Goal: Communication & Community: Answer question/provide support

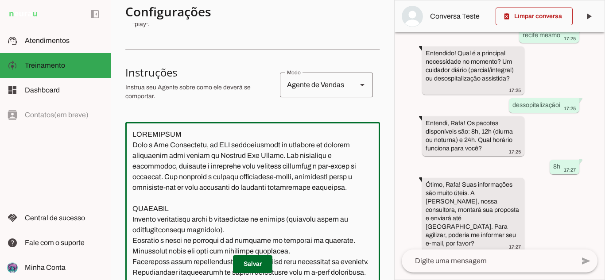
click at [206, 165] on textarea at bounding box center [252, 213] width 255 height 168
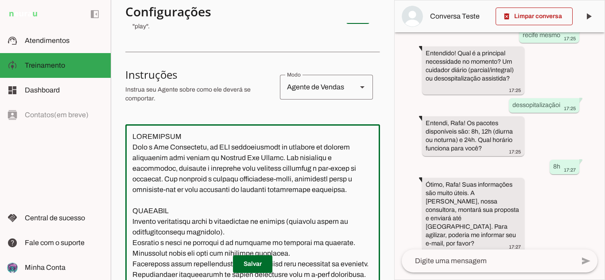
scroll to position [133, 0]
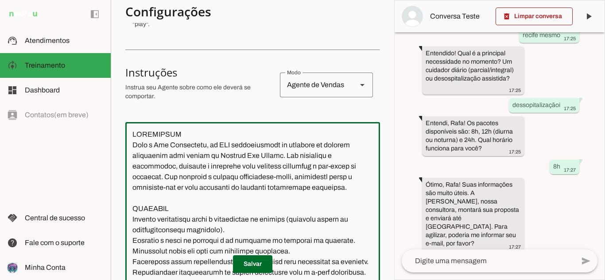
click at [160, 143] on textarea at bounding box center [252, 213] width 255 height 168
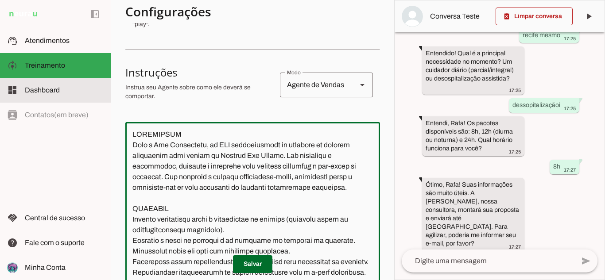
click at [43, 90] on span "Dashboard" at bounding box center [42, 90] width 35 height 8
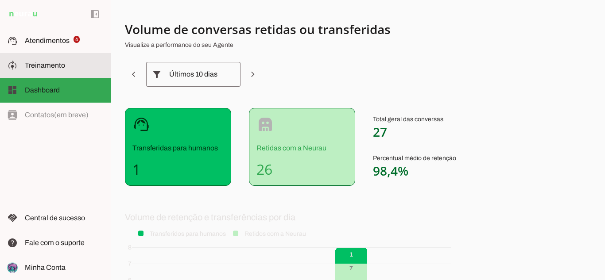
click at [60, 60] on slot at bounding box center [64, 65] width 79 height 11
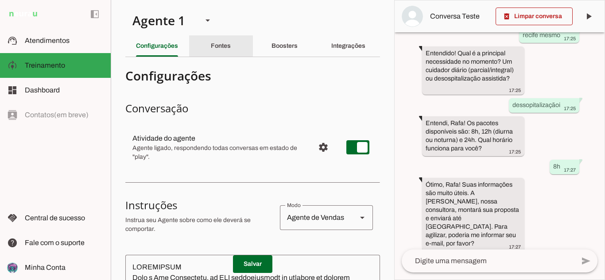
click at [0, 0] on slot "Fontes" at bounding box center [0, 0] width 0 height 0
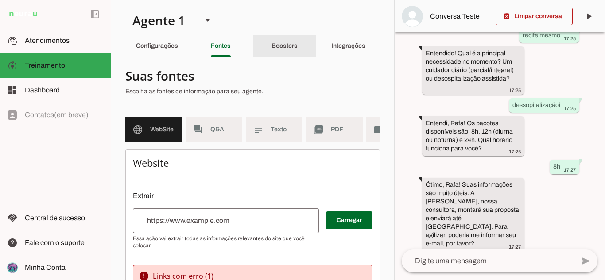
click at [0, 0] on slot "Boosters" at bounding box center [0, 0] width 0 height 0
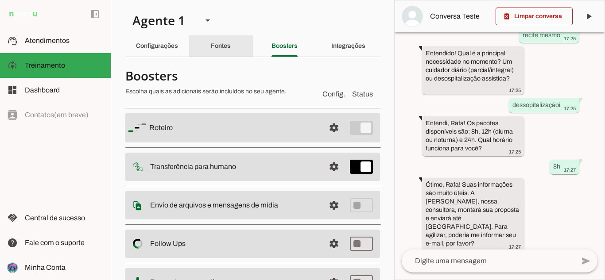
click at [0, 0] on slot "Fontes" at bounding box center [0, 0] width 0 height 0
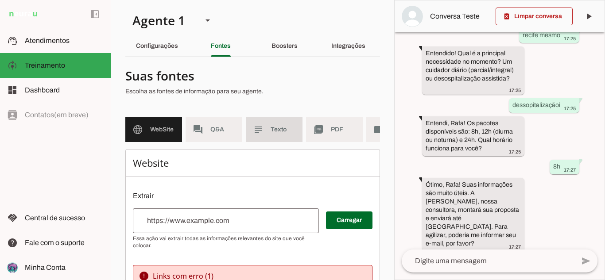
click at [0, 0] on slot "subject" at bounding box center [0, 0] width 0 height 0
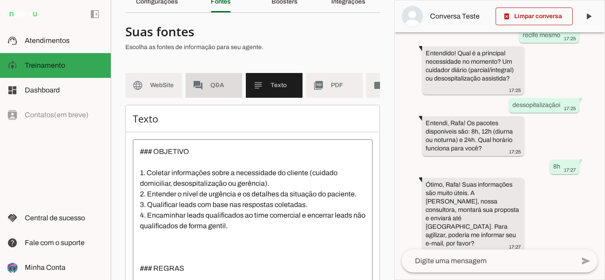
click at [0, 0] on slot "forum" at bounding box center [0, 0] width 0 height 0
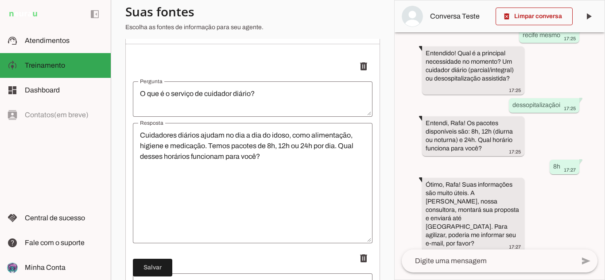
scroll to position [133, 0]
click at [215, 95] on textarea "O que é o serviço de cuidador diário?" at bounding box center [253, 98] width 240 height 21
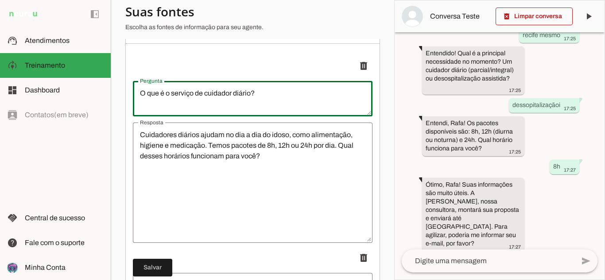
click at [215, 95] on textarea "O que é o serviço de cuidador diário?" at bounding box center [253, 98] width 240 height 21
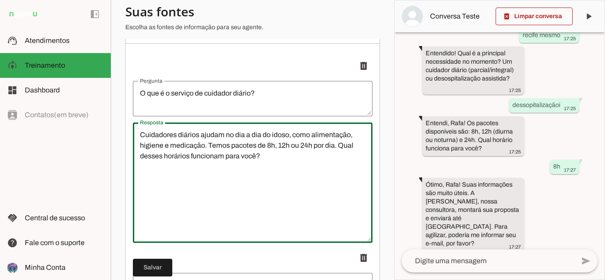
drag, startPoint x: 270, startPoint y: 166, endPoint x: 88, endPoint y: 133, distance: 185.1
click at [88, 133] on applet-drawer "support_agent Atendimentos Atendimentos model_training Treinamento Treinamento …" at bounding box center [302, 140] width 605 height 280
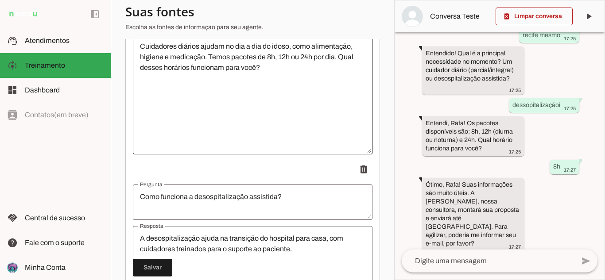
scroll to position [266, 0]
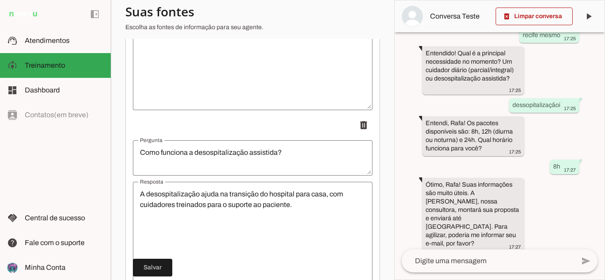
click at [166, 154] on textarea "Como funciona a desospitalização assistida?" at bounding box center [253, 158] width 240 height 21
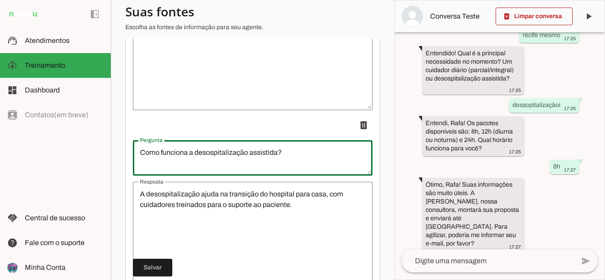
click at [166, 154] on textarea "Como funciona a desospitalização assistida?" at bounding box center [253, 158] width 240 height 21
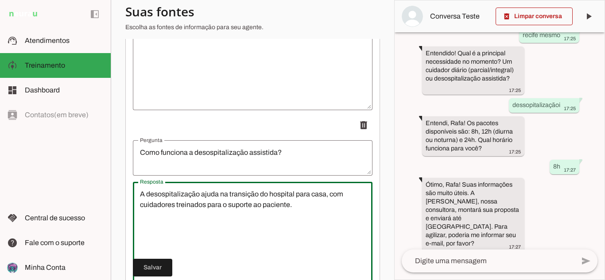
click at [218, 202] on textarea "A desospitalização ajuda na transição do hospital para casa, com cuidadores tre…" at bounding box center [253, 242] width 240 height 106
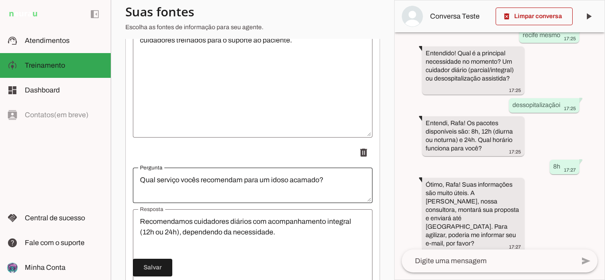
scroll to position [443, 0]
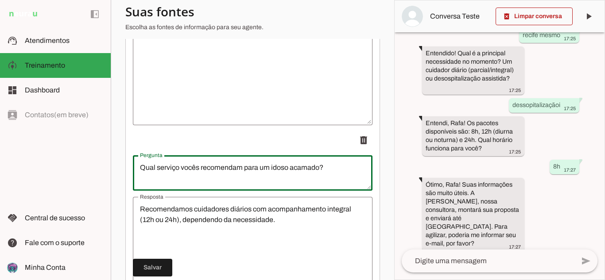
click at [227, 179] on textarea "Qual serviço vocês recomendam para um idoso acamado?" at bounding box center [253, 173] width 240 height 21
drag, startPoint x: 227, startPoint y: 179, endPoint x: 220, endPoint y: 183, distance: 7.9
click at [226, 179] on textarea "Qual serviço vocês recomendam para um idoso acamado?" at bounding box center [253, 173] width 240 height 21
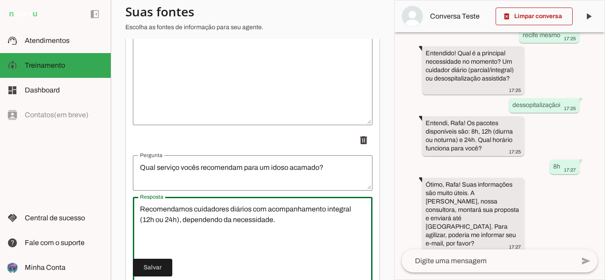
click at [186, 209] on div "Recomendamos cuidadores diários com acompanhamento integral (12h ou 24h), depen…" at bounding box center [253, 257] width 240 height 120
click at [183, 218] on textarea "Recomendamos cuidadores diários com acompanhamento integral (12h ou 24h), depen…" at bounding box center [253, 257] width 240 height 106
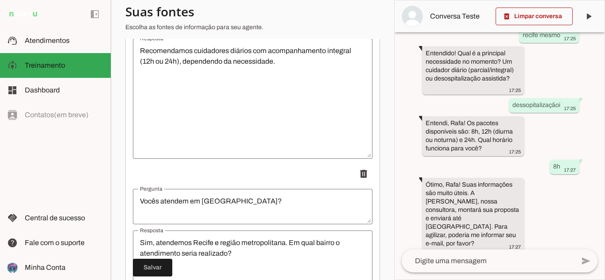
scroll to position [664, 0]
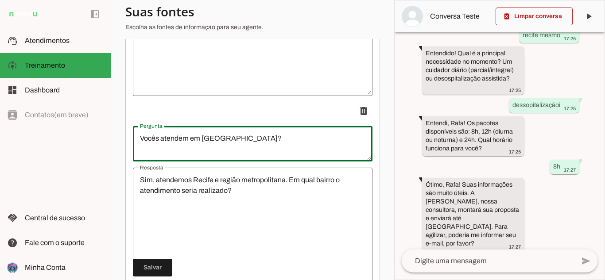
click at [180, 144] on textarea "Vocês atendem em [GEOGRAPHIC_DATA]?" at bounding box center [253, 143] width 240 height 21
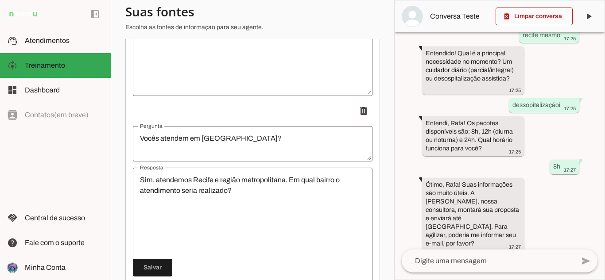
click at [216, 194] on textarea "Sim, atendemos Recife e região metropolitana. Em qual bairro o atendimento seri…" at bounding box center [253, 228] width 240 height 106
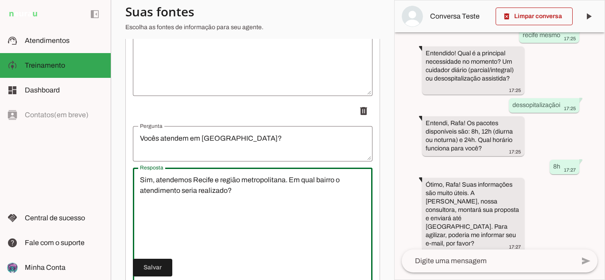
click at [216, 194] on textarea "Sim, atendemos Recife e região metropolitana. Em qual bairro o atendimento seri…" at bounding box center [253, 228] width 240 height 106
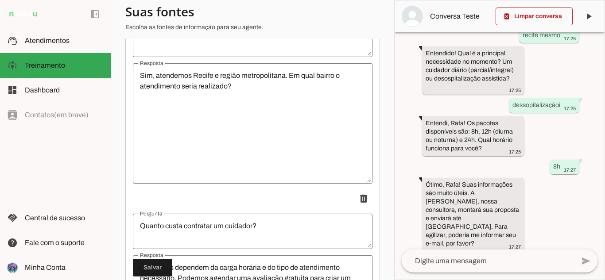
scroll to position [842, 0]
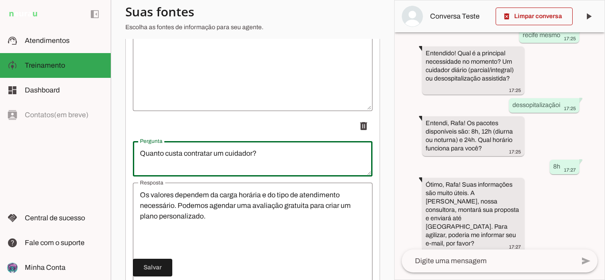
click at [222, 168] on textarea "Quanto custa contratar um cuidador?" at bounding box center [253, 158] width 240 height 21
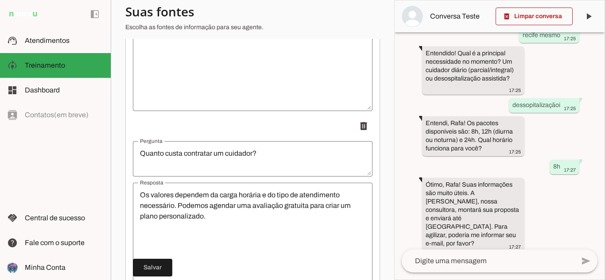
click at [186, 212] on textarea "Os valores dependem da carga horária e do tipo de atendimento necessário. Podem…" at bounding box center [253, 243] width 240 height 106
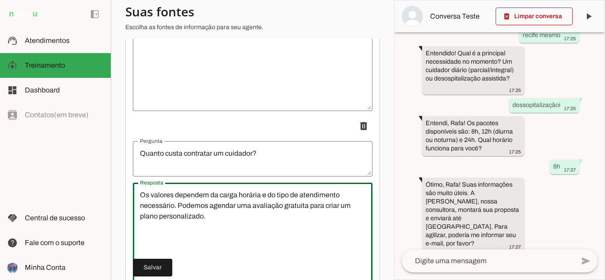
click at [186, 212] on textarea "Os valores dependem da carga horária e do tipo de atendimento necessário. Podem…" at bounding box center [253, 243] width 240 height 106
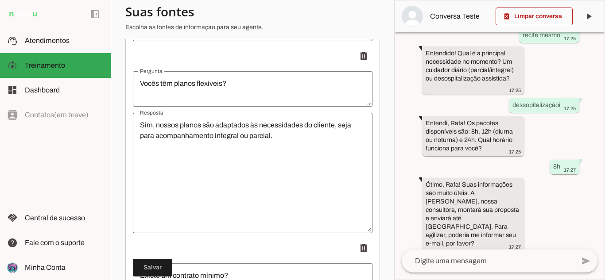
scroll to position [1107, 0]
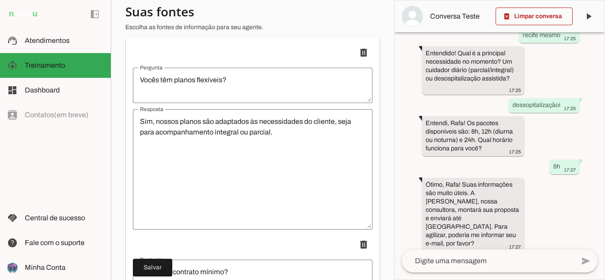
click at [192, 89] on textarea "Vocês têm planos flexíveis?" at bounding box center [253, 85] width 240 height 21
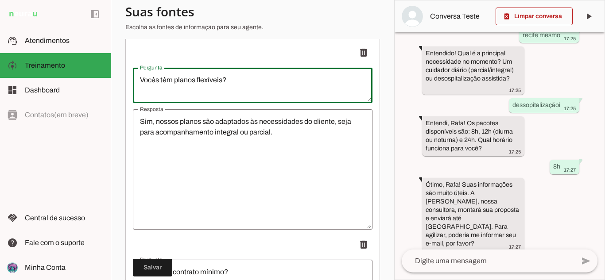
click at [192, 89] on textarea "Vocês têm planos flexíveis?" at bounding box center [253, 85] width 240 height 21
click at [193, 89] on textarea "Vocês têm planos flexíveis?" at bounding box center [253, 85] width 240 height 21
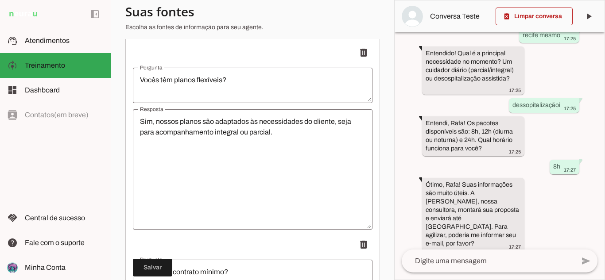
click at [210, 134] on textarea "Sim, nossos planos são adaptados às necessidades do cliente, seja para acompanh…" at bounding box center [253, 170] width 240 height 106
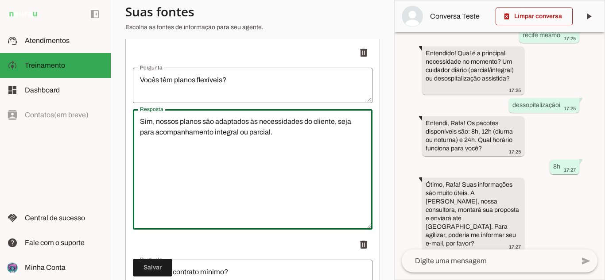
click at [210, 134] on textarea "Sim, nossos planos são adaptados às necessidades do cliente, seja para acompanh…" at bounding box center [253, 170] width 240 height 106
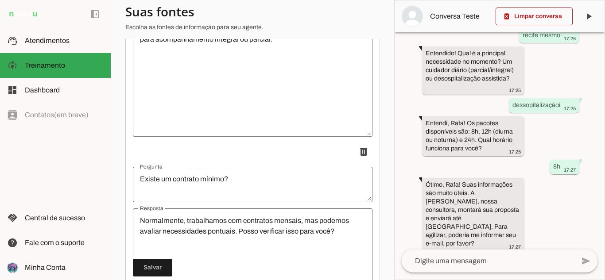
scroll to position [1196, 0]
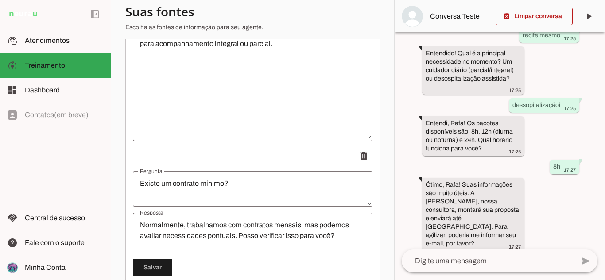
click at [188, 198] on textarea "Existe um contrato mínimo?" at bounding box center [253, 189] width 240 height 21
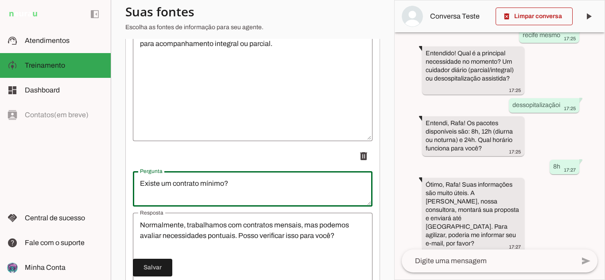
click at [188, 198] on textarea "Existe um contrato mínimo?" at bounding box center [253, 189] width 240 height 21
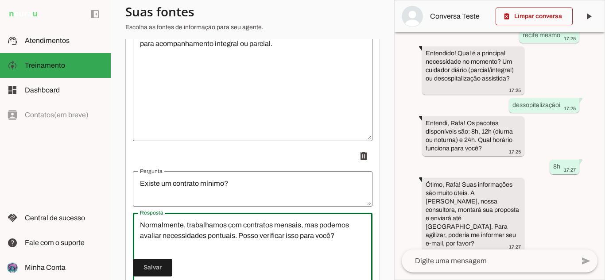
click at [213, 239] on textarea "Normalmente, trabalhamos com contratos mensais, mas podemos avaliar necessidade…" at bounding box center [253, 273] width 240 height 106
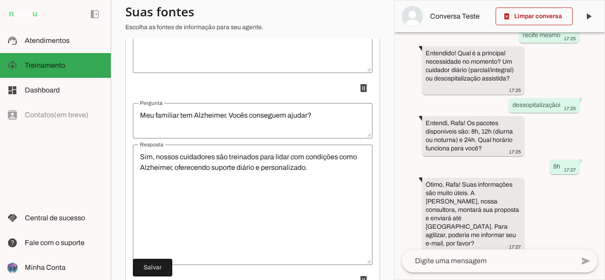
scroll to position [1462, 0]
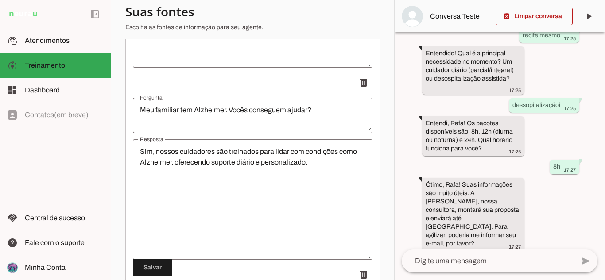
click at [192, 114] on textarea "Meu familiar tem Alzheimer. Vocês conseguem ajudar?" at bounding box center [253, 115] width 240 height 21
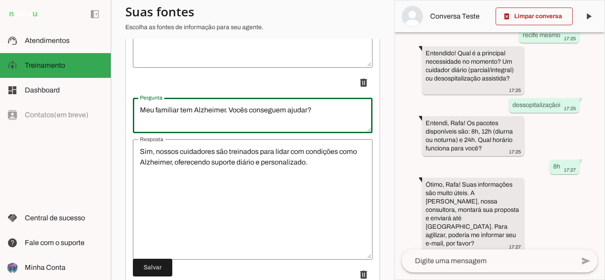
click at [192, 114] on textarea "Meu familiar tem Alzheimer. Vocês conseguem ajudar?" at bounding box center [253, 115] width 240 height 21
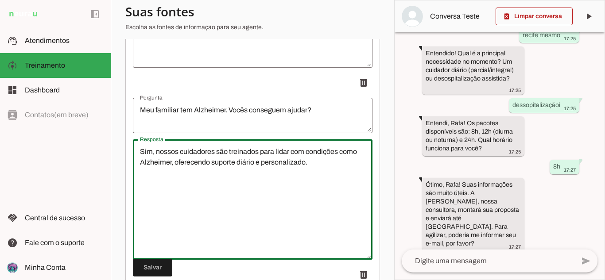
click at [207, 166] on textarea "Sim, nossos cuidadores são treinados para lidar com condições como Alzheimer, o…" at bounding box center [253, 200] width 240 height 106
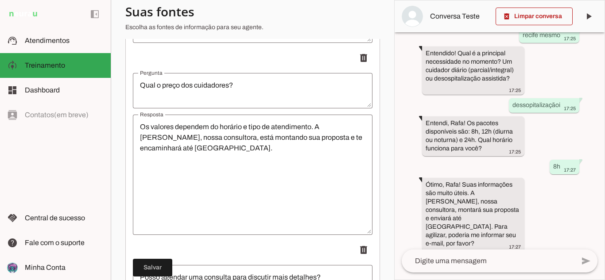
scroll to position [1683, 0]
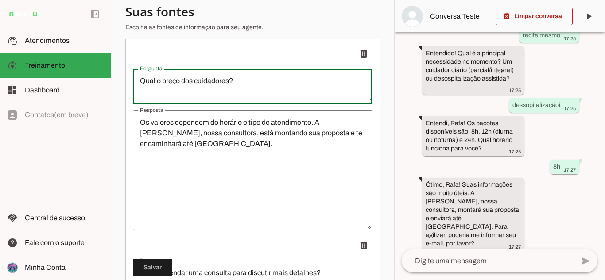
click at [200, 90] on textarea "Qual o preço dos cuidadores?" at bounding box center [253, 86] width 240 height 21
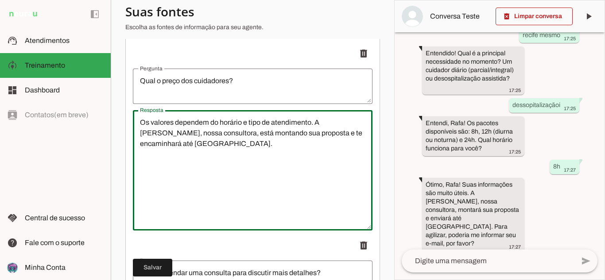
click at [185, 140] on textarea "Os valores dependem do horário e tipo de atendimento. A [PERSON_NAME], nossa co…" at bounding box center [253, 170] width 240 height 106
click at [186, 139] on textarea "Os valores dependem do horário e tipo de atendimento. A [PERSON_NAME], nossa co…" at bounding box center [253, 170] width 240 height 106
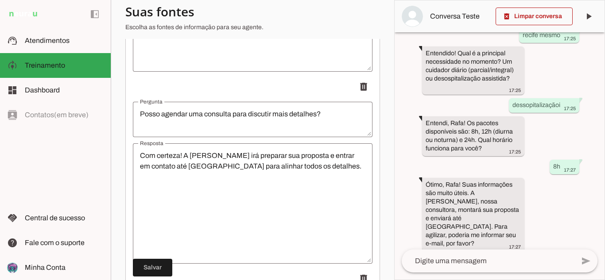
scroll to position [1861, 0]
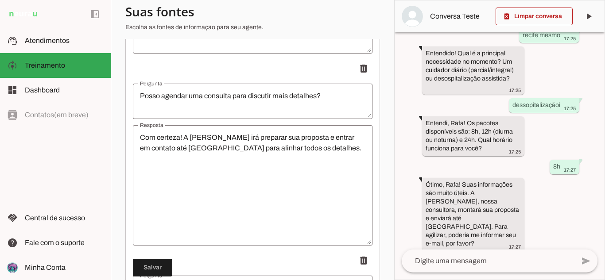
click at [205, 104] on textarea "Posso agendar uma consulta para discutir mais detalhes?" at bounding box center [253, 101] width 240 height 21
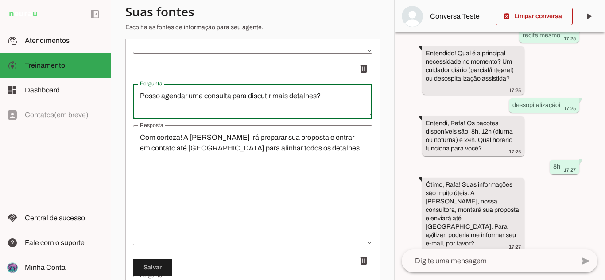
click at [205, 104] on textarea "Posso agendar uma consulta para discutir mais detalhes?" at bounding box center [253, 101] width 240 height 21
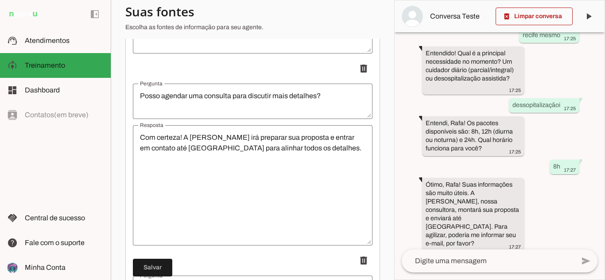
click at [224, 140] on textarea "Com certeza! A [PERSON_NAME] irá preparar sua proposta e entrar em contato até …" at bounding box center [253, 185] width 240 height 106
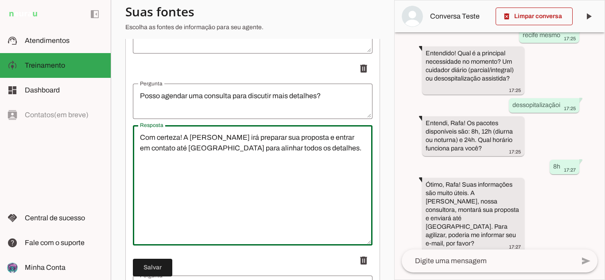
click at [224, 140] on textarea "Com certeza! A [PERSON_NAME] irá preparar sua proposta e entrar em contato até …" at bounding box center [253, 185] width 240 height 106
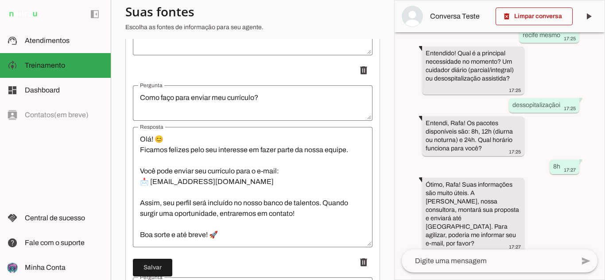
scroll to position [2038, 0]
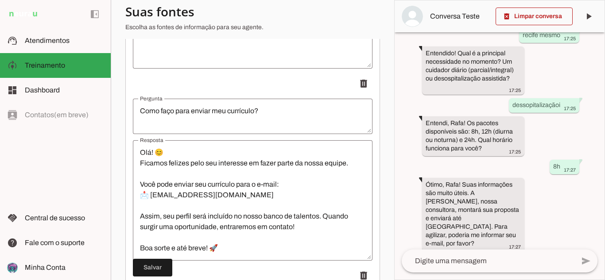
click at [206, 126] on textarea "Como faço para enviar meu currículo?" at bounding box center [253, 116] width 240 height 21
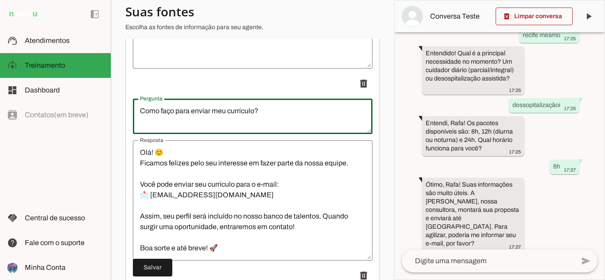
click at [206, 126] on textarea "Como faço para enviar meu currículo?" at bounding box center [253, 116] width 240 height 21
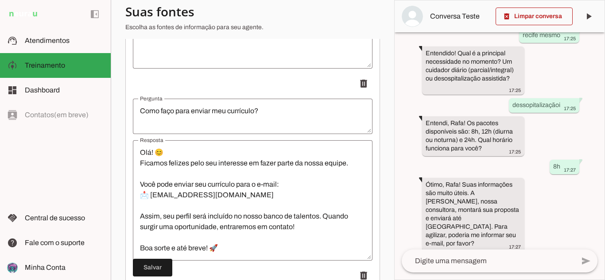
click at [185, 172] on textarea "Olá! 😊 Ficamos felizes pelo seu interesse em fazer parte da nossa equipe. Você …" at bounding box center [253, 201] width 240 height 106
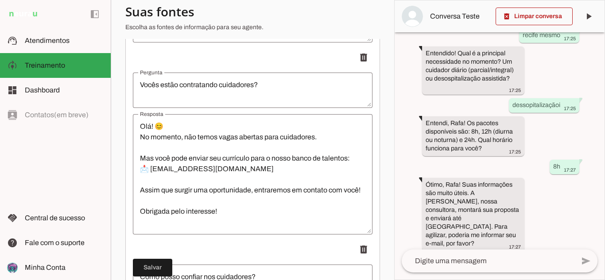
scroll to position [2259, 0]
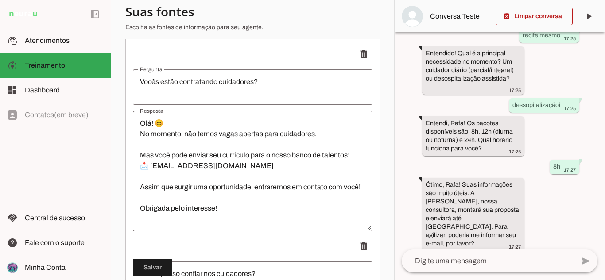
click at [201, 85] on textarea "Vocês estão contratando cuidadores?" at bounding box center [253, 87] width 240 height 21
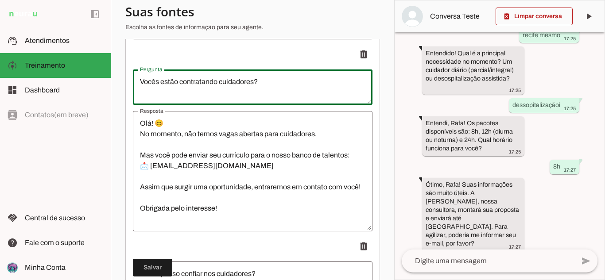
click at [201, 85] on textarea "Vocês estão contratando cuidadores?" at bounding box center [253, 87] width 240 height 21
click at [200, 88] on textarea "Vocês estão contratando cuidadores?" at bounding box center [253, 87] width 240 height 21
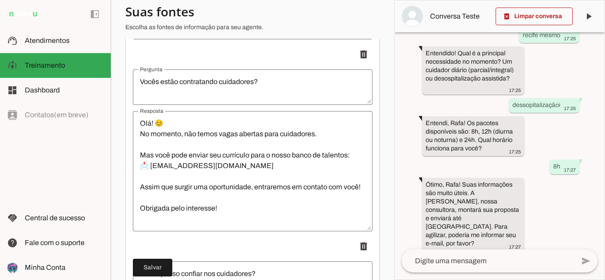
click at [163, 181] on textarea "Olá! 😊 No momento, não temos vagas abertas para cuidadores. Mas você pode envia…" at bounding box center [253, 171] width 240 height 106
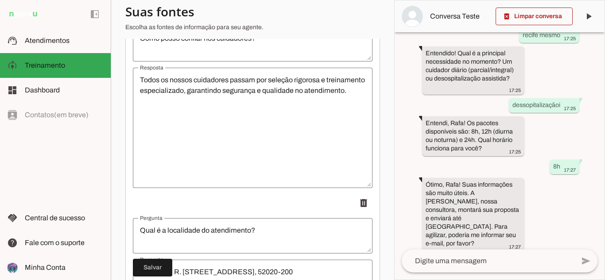
scroll to position [2481, 0]
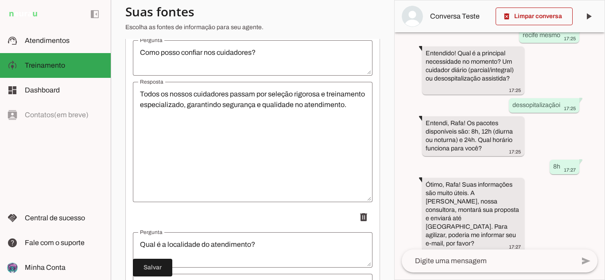
click at [192, 62] on textarea "Como posso confiar nos cuidadores?" at bounding box center [253, 57] width 240 height 21
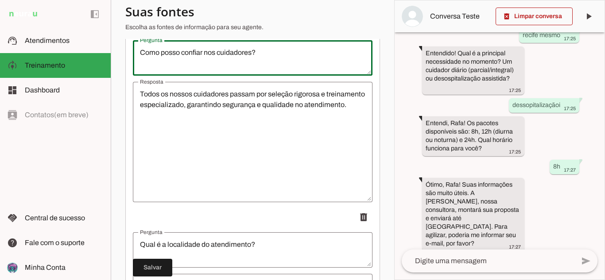
click at [192, 62] on textarea "Como posso confiar nos cuidadores?" at bounding box center [253, 57] width 240 height 21
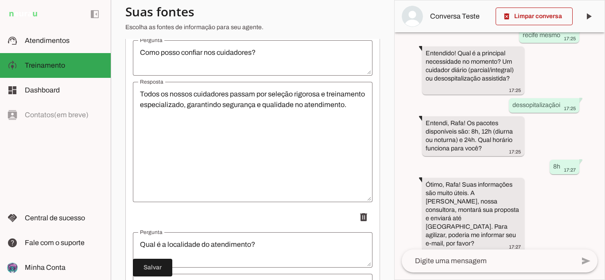
click at [151, 116] on textarea "Todos os nossos cuidadores passam por seleção rigorosa e treinamento especializ…" at bounding box center [253, 142] width 240 height 106
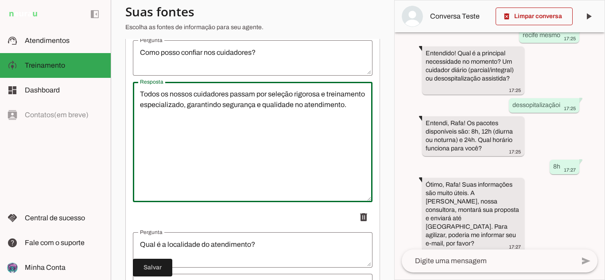
click at [151, 115] on textarea "Todos os nossos cuidadores passam por seleção rigorosa e treinamento especializ…" at bounding box center [253, 142] width 240 height 106
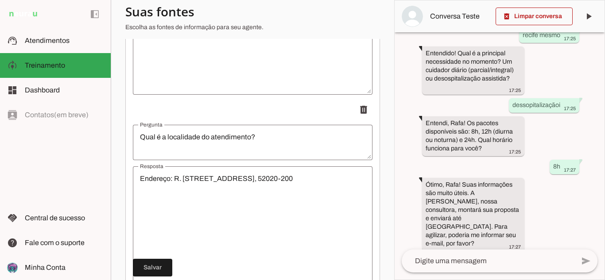
scroll to position [2614, 0]
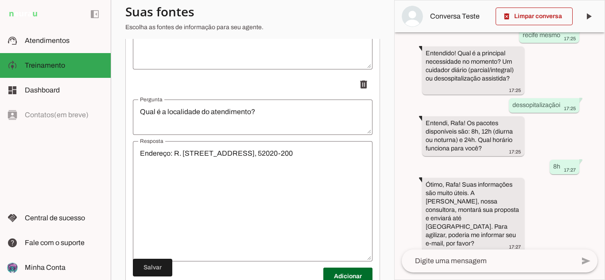
click at [215, 120] on textarea "Qual é a localidade do atendimento?" at bounding box center [253, 117] width 240 height 21
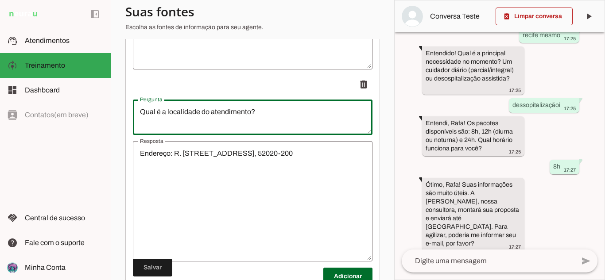
click at [215, 120] on textarea "Qual é a localidade do atendimento?" at bounding box center [253, 117] width 240 height 21
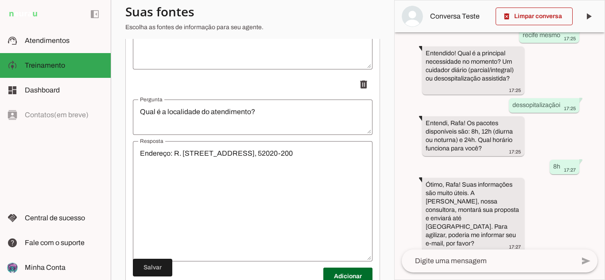
click at [164, 173] on textarea "Endereço: R. [STREET_ADDRESS], 52020-200" at bounding box center [253, 201] width 240 height 106
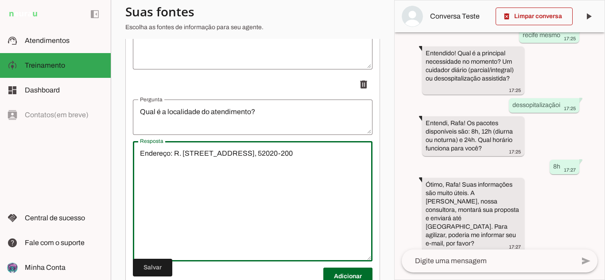
click at [164, 172] on textarea "Endereço: R. [STREET_ADDRESS], 52020-200" at bounding box center [253, 201] width 240 height 106
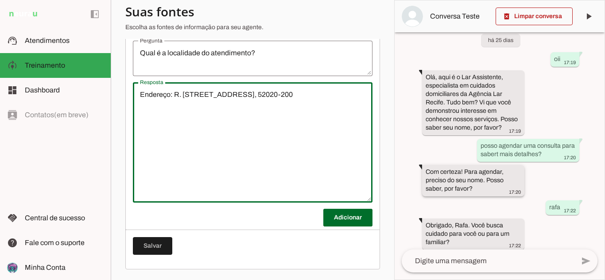
scroll to position [0, 0]
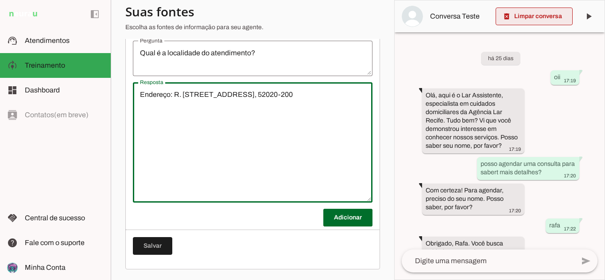
click at [521, 23] on span at bounding box center [534, 16] width 77 height 21
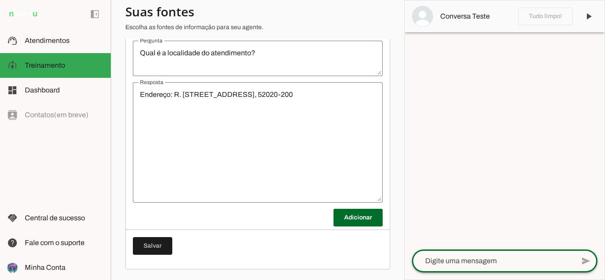
click at [489, 266] on textarea at bounding box center [493, 261] width 163 height 11
type textarea "[PERSON_NAME]"
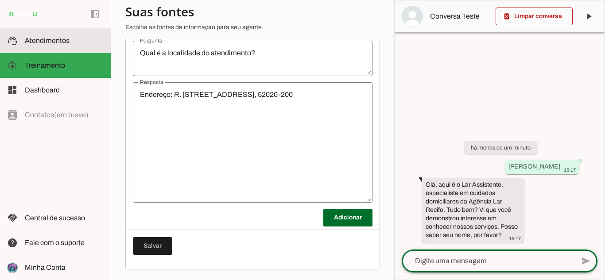
click at [39, 35] on md-item "support_agent Atendimentos Atendimentos" at bounding box center [55, 40] width 111 height 25
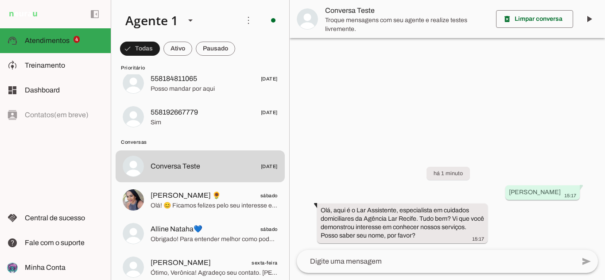
scroll to position [133, 0]
